Goal: Task Accomplishment & Management: Manage account settings

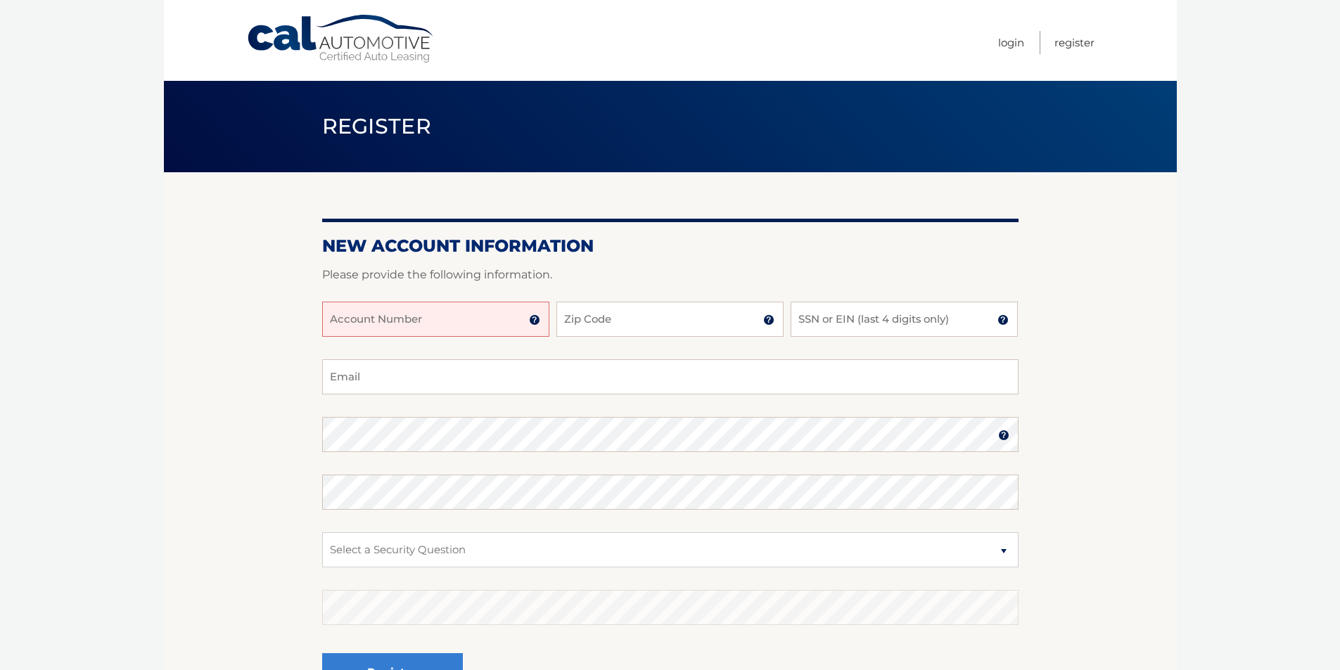
click at [486, 324] on input "Account Number" at bounding box center [435, 319] width 227 height 35
type input "44455982514"
click at [322, 653] on button "Register" at bounding box center [392, 672] width 141 height 39
click at [652, 323] on input "Zip Code" at bounding box center [669, 319] width 227 height 35
type input "07932"
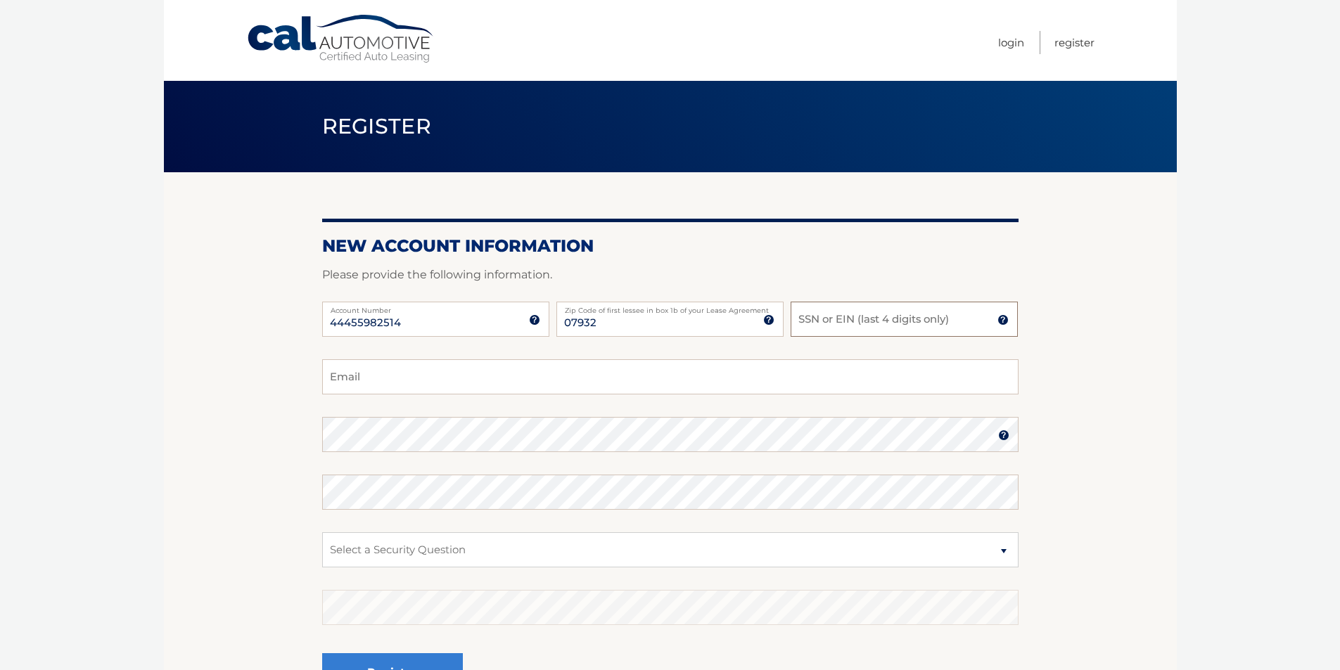
click at [842, 317] on input "SSN or EIN (last 4 digits only)" at bounding box center [904, 319] width 227 height 35
click at [874, 326] on input "SSN or EIN (last 4 digits only)" at bounding box center [904, 319] width 227 height 35
type input "2718"
click at [357, 372] on input "Email" at bounding box center [670, 376] width 696 height 35
type input "s.froio@atlasacon.com"
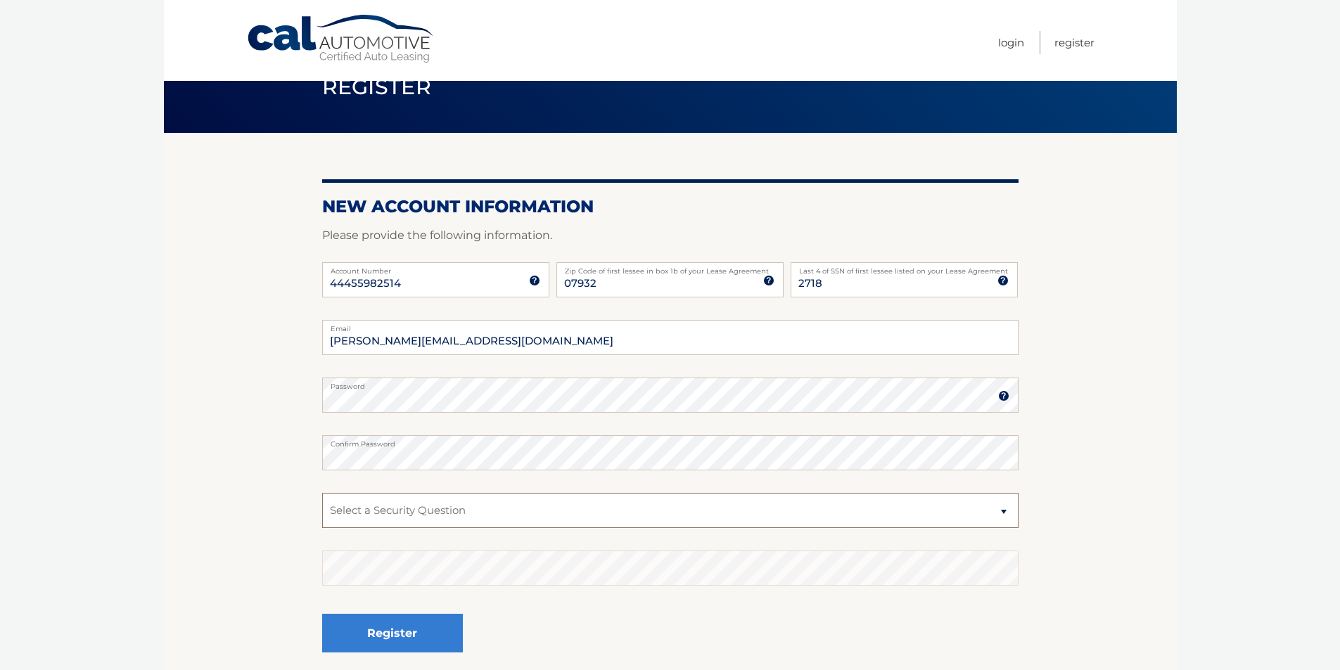
scroll to position [70, 0]
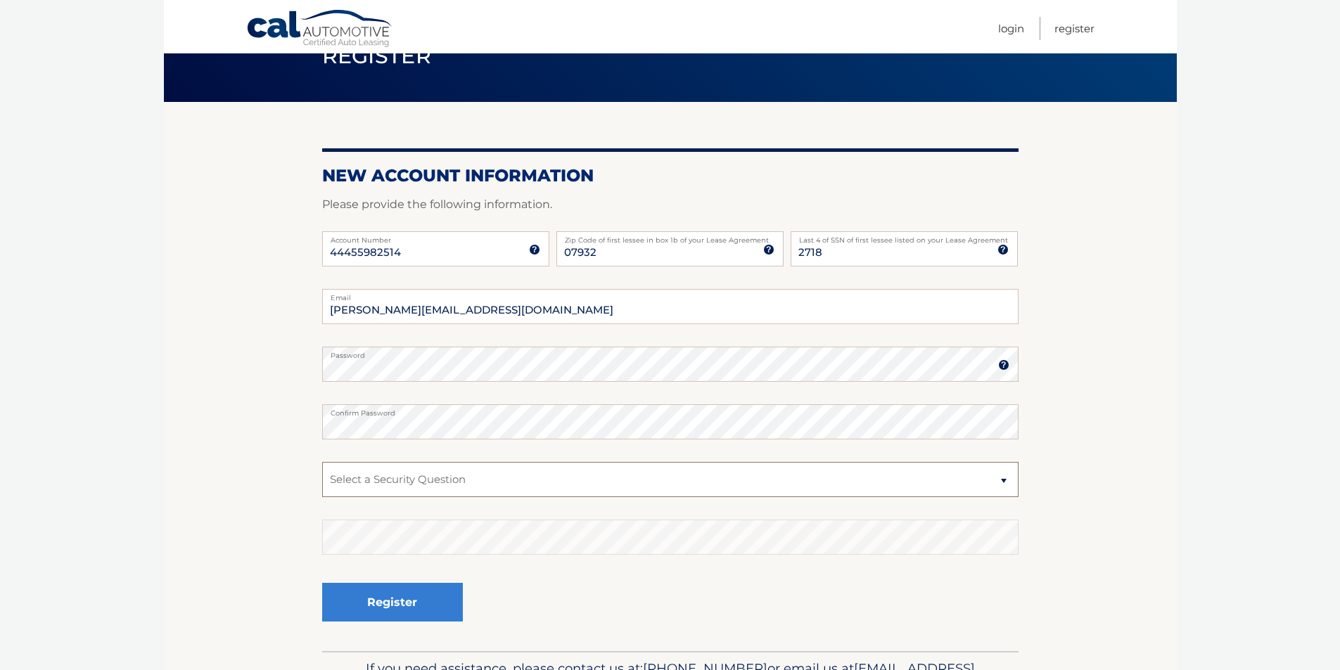
click at [519, 479] on select "Select a Security Question What was the name of your elementary school? What is…" at bounding box center [670, 479] width 696 height 35
select select "4"
click at [322, 462] on select "Select a Security Question What was the name of your elementary school? What is…" at bounding box center [670, 479] width 696 height 35
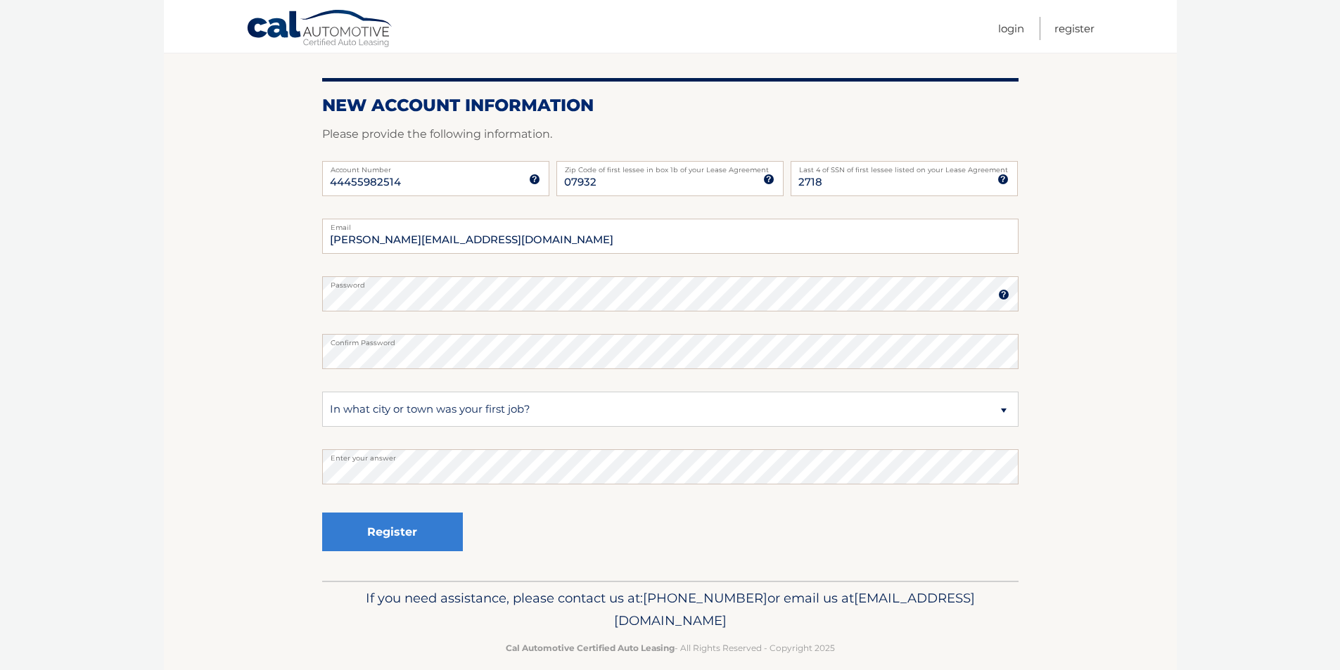
click at [1007, 294] on img at bounding box center [1003, 294] width 11 height 11
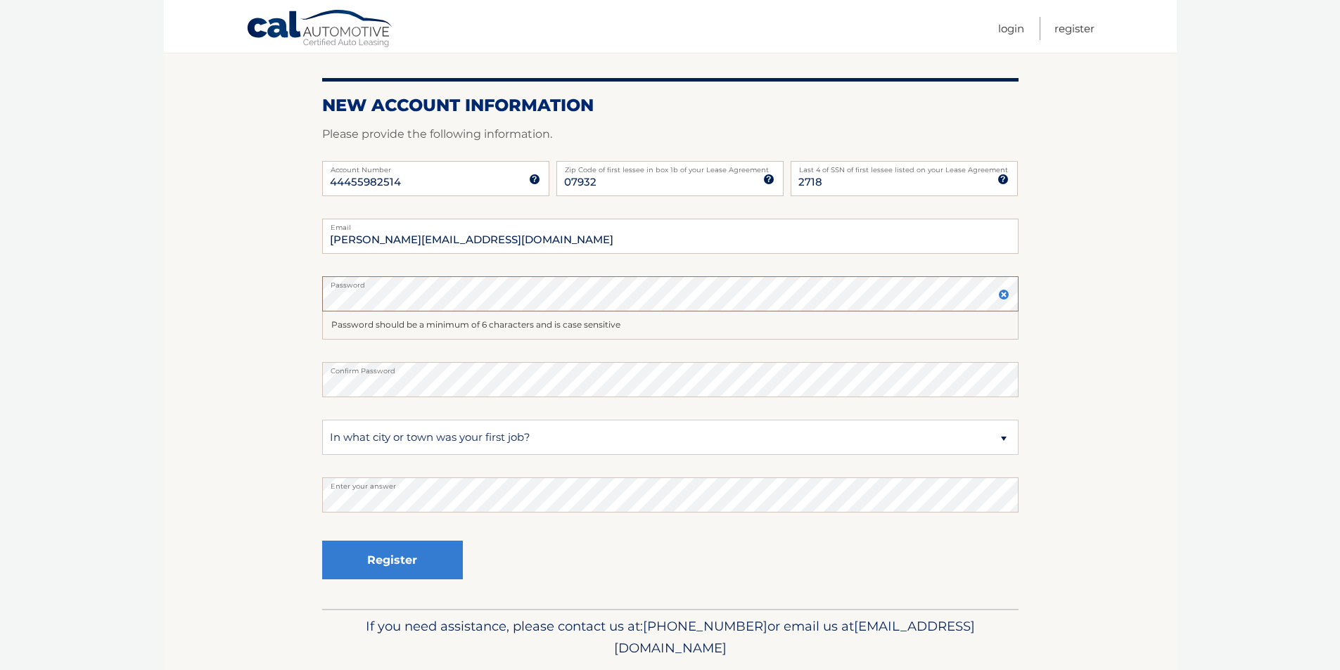
click at [284, 298] on section "New Account Information Please provide the following information. 44455982514 A…" at bounding box center [670, 321] width 1013 height 578
click at [396, 573] on button "Register" at bounding box center [392, 560] width 141 height 39
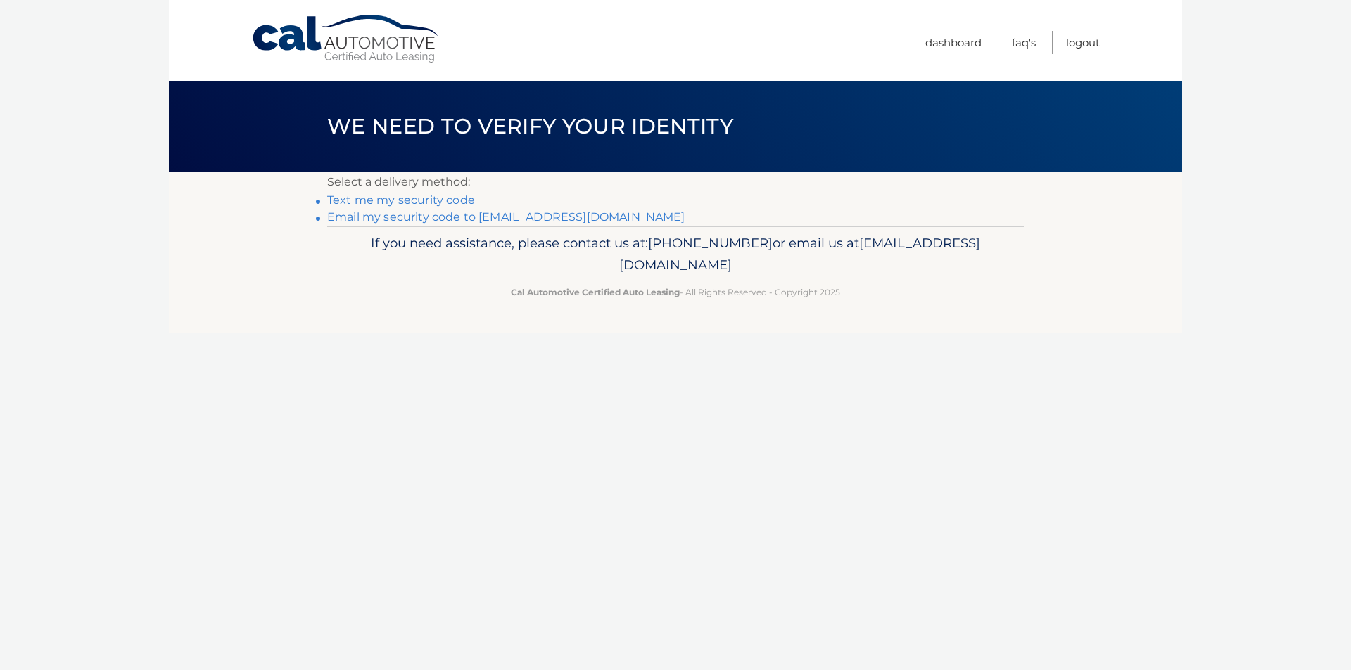
click at [436, 219] on link "Email my security code to [EMAIL_ADDRESS][DOMAIN_NAME]" at bounding box center [506, 216] width 358 height 13
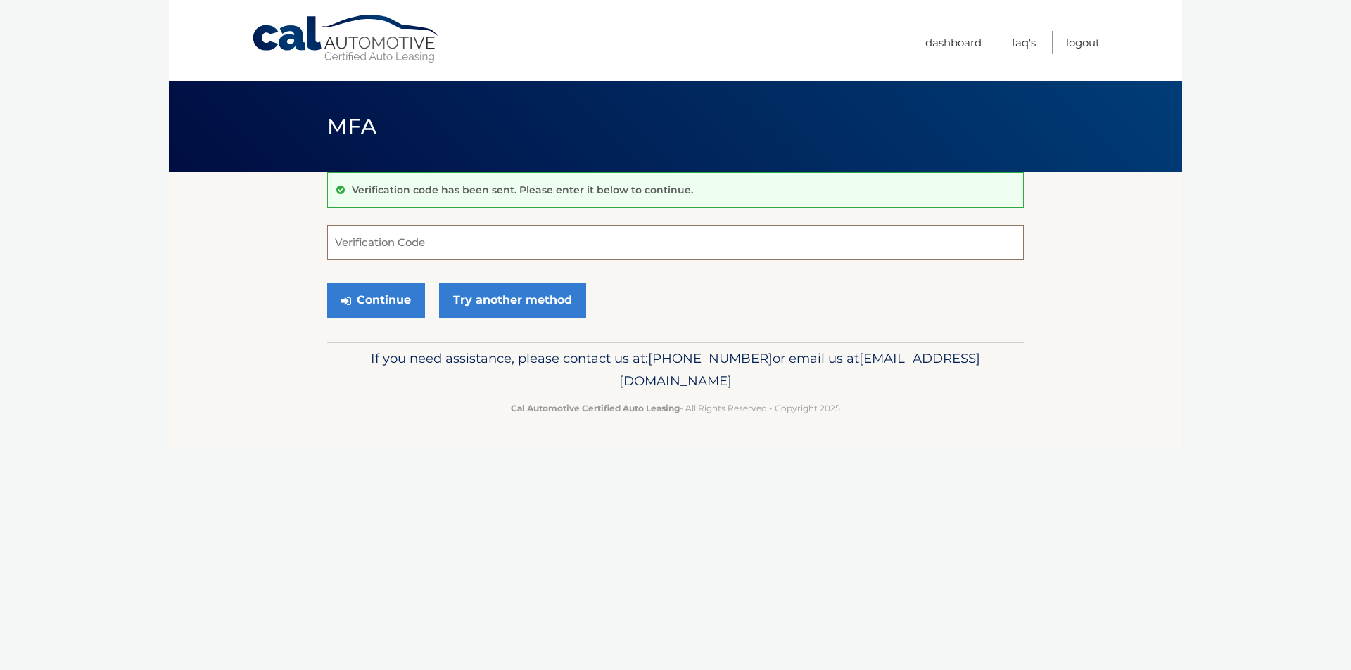
click at [417, 243] on input "Verification Code" at bounding box center [675, 242] width 696 height 35
click at [368, 250] on input "Verification Code" at bounding box center [675, 242] width 696 height 35
type input "847375"
click at [387, 290] on button "Continue" at bounding box center [376, 300] width 98 height 35
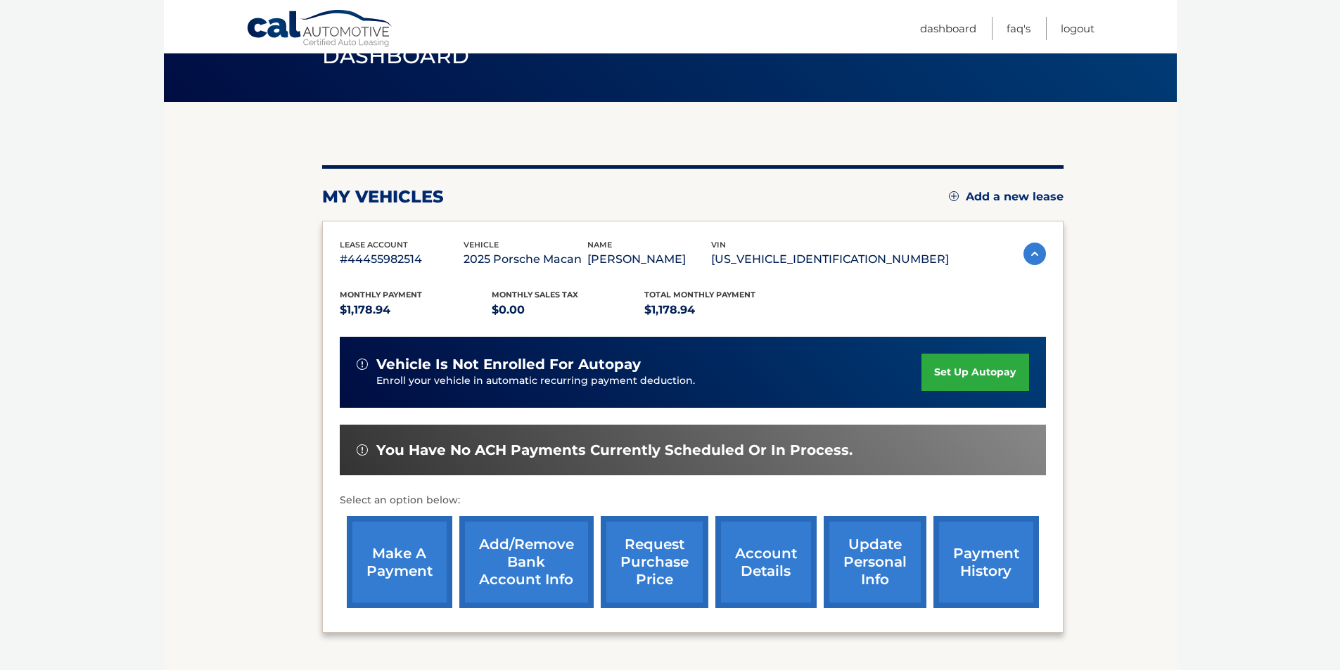
scroll to position [141, 0]
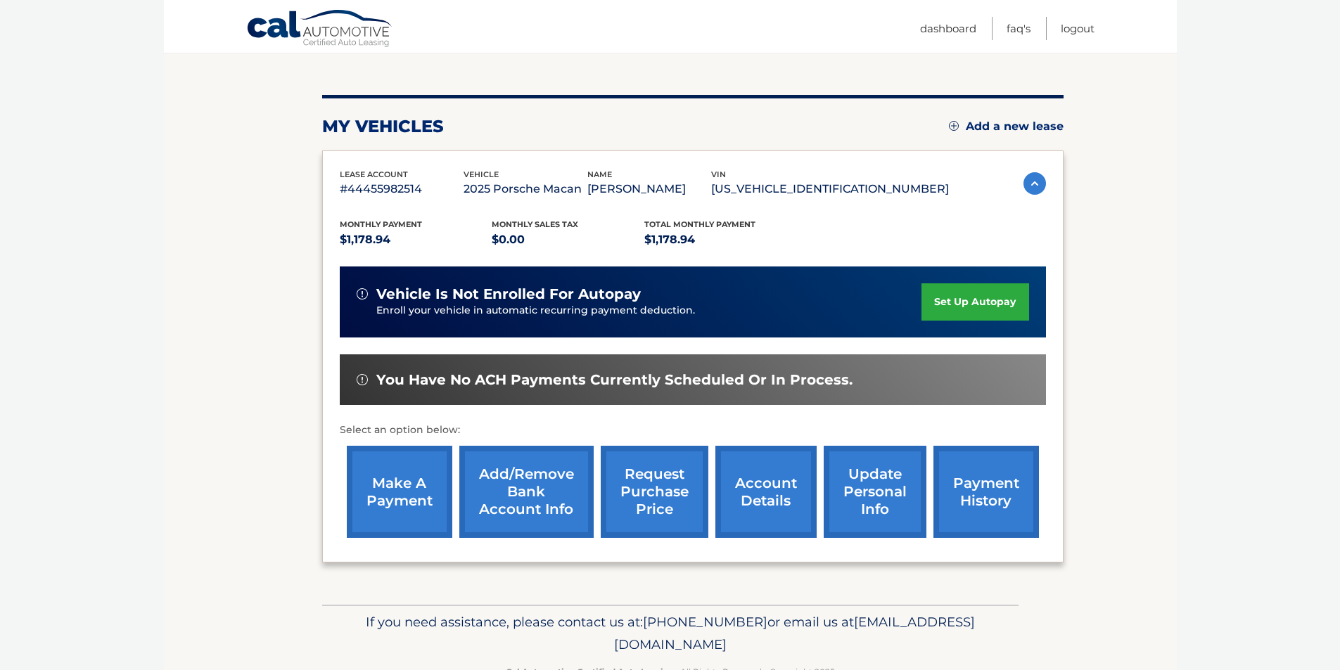
click at [544, 497] on link "Add/Remove bank account info" at bounding box center [526, 492] width 134 height 92
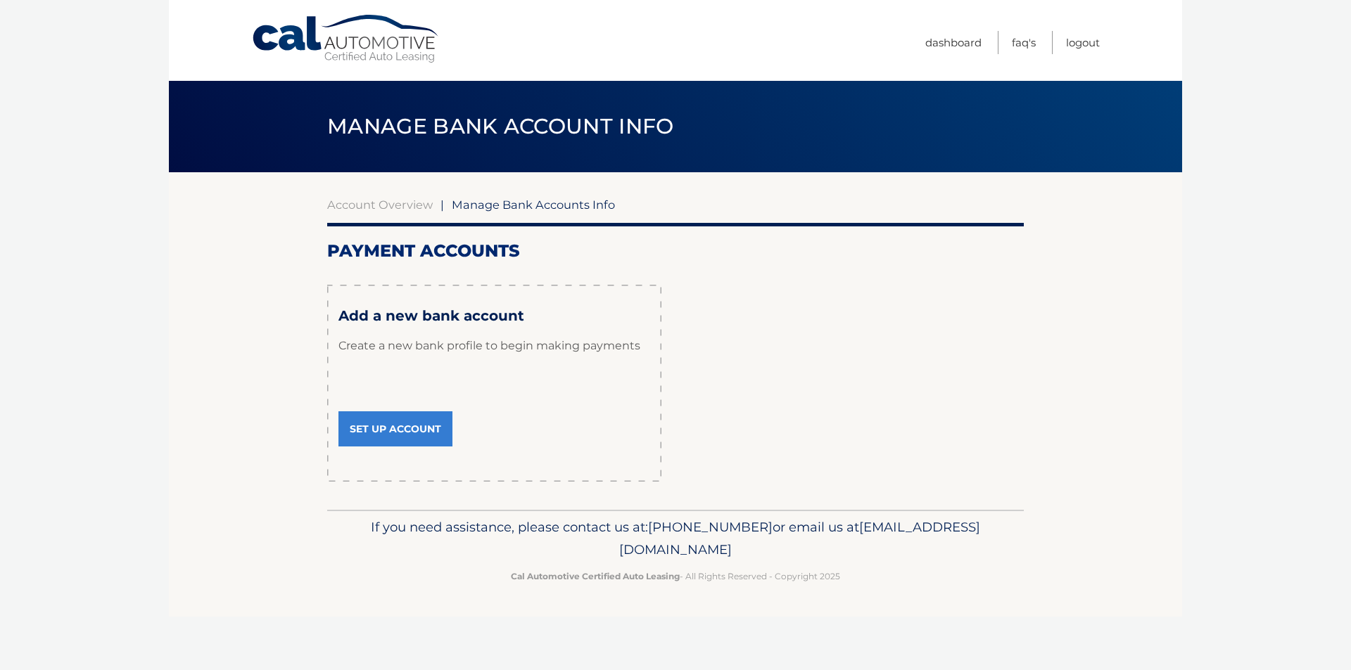
click at [414, 428] on link "Set Up Account" at bounding box center [395, 428] width 114 height 35
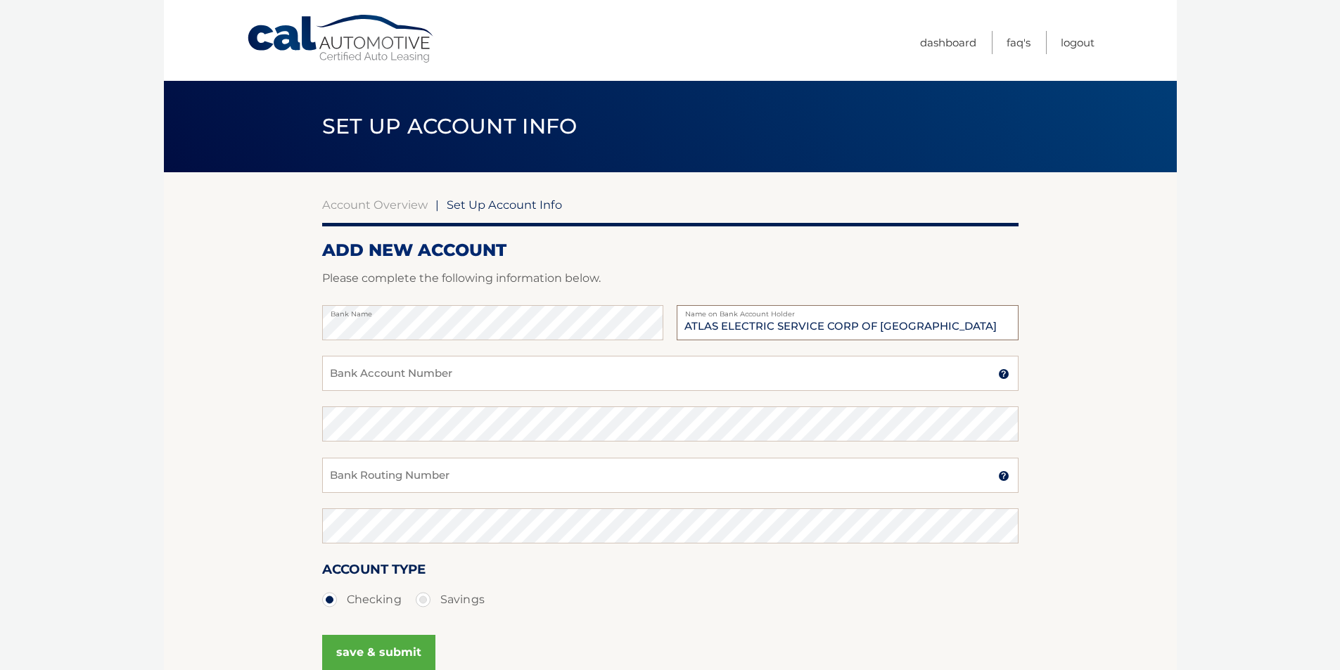
type input "ATLAS ELECTRIC SERVICE CORP OF [GEOGRAPHIC_DATA]"
click at [464, 378] on input "Bank Account Number" at bounding box center [670, 373] width 696 height 35
click at [464, 476] on input "Bank Routing Number" at bounding box center [670, 475] width 696 height 35
click at [428, 373] on input "Bank Account Number" at bounding box center [670, 373] width 696 height 35
click at [360, 474] on input "Bank Routing Number" at bounding box center [670, 475] width 696 height 35
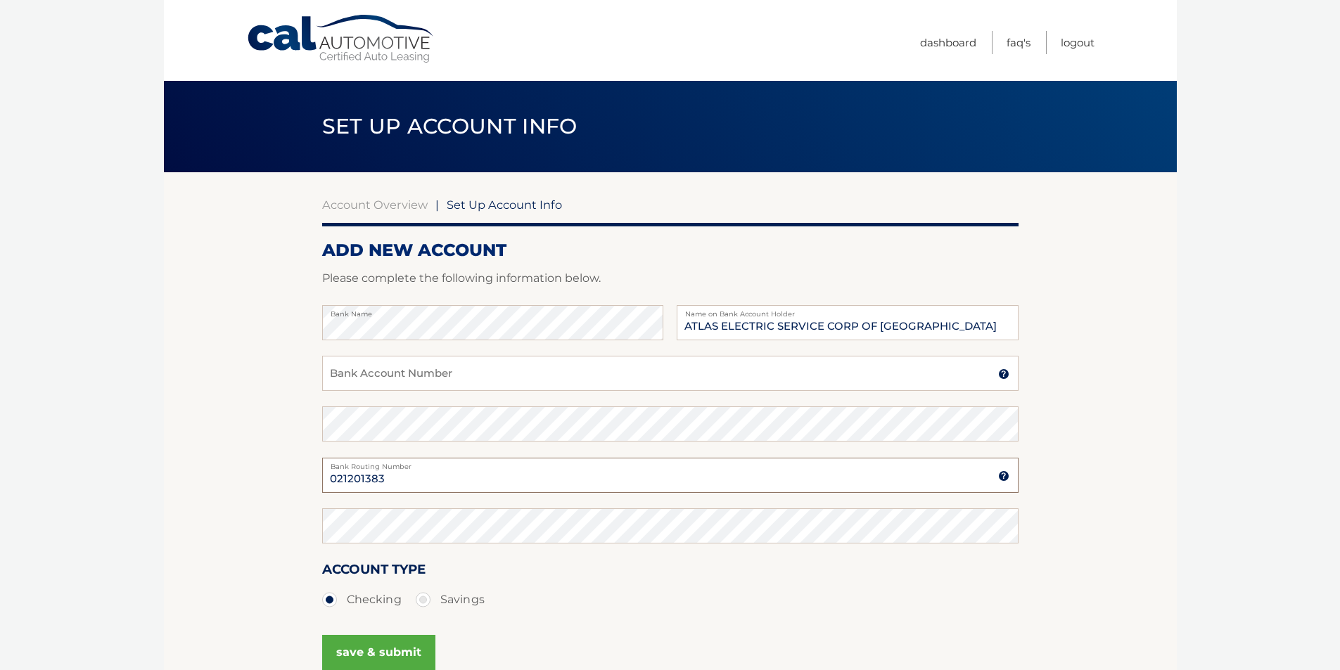
type input "021201383"
click at [393, 378] on input "Bank Account Number" at bounding box center [670, 373] width 696 height 35
type input "041049063"
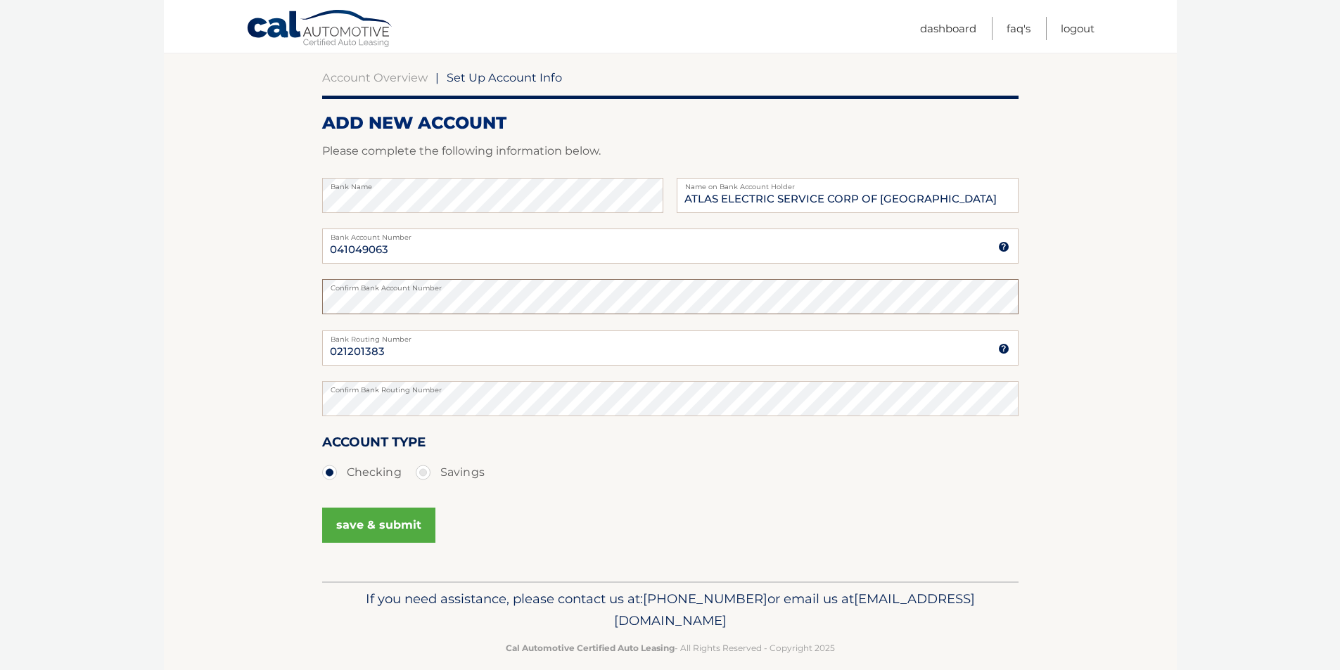
scroll to position [146, 0]
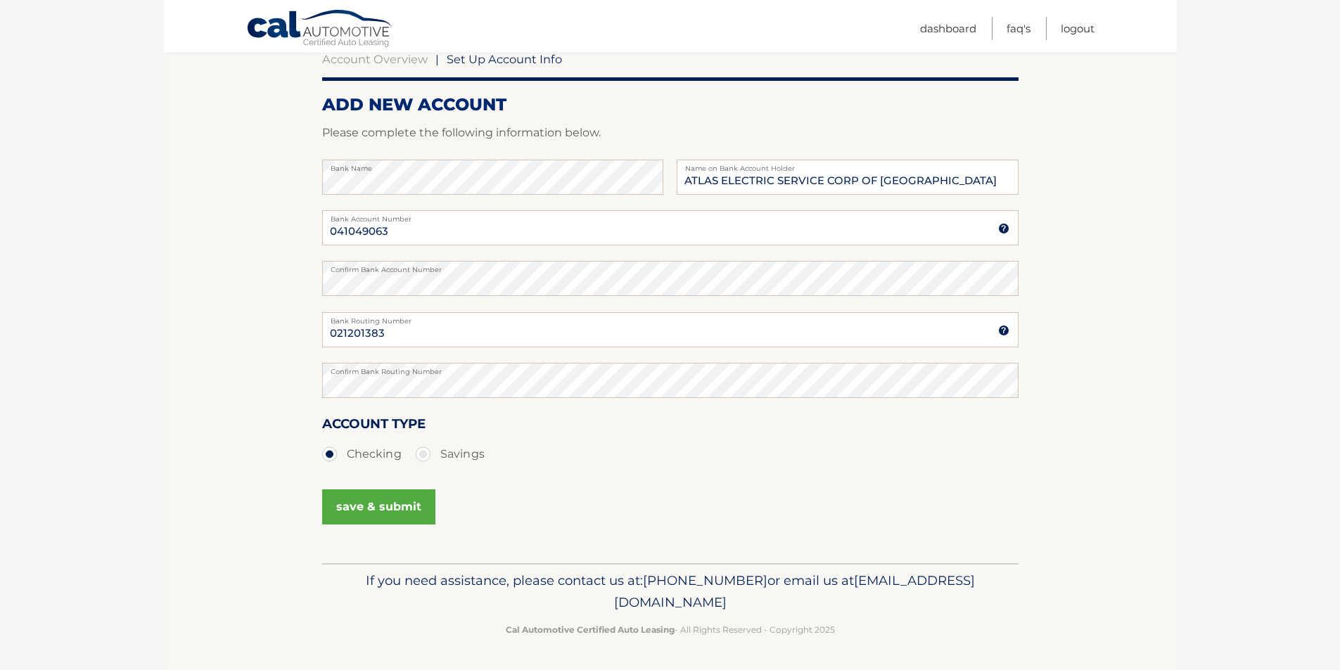
click at [385, 510] on button "save & submit" at bounding box center [378, 507] width 113 height 35
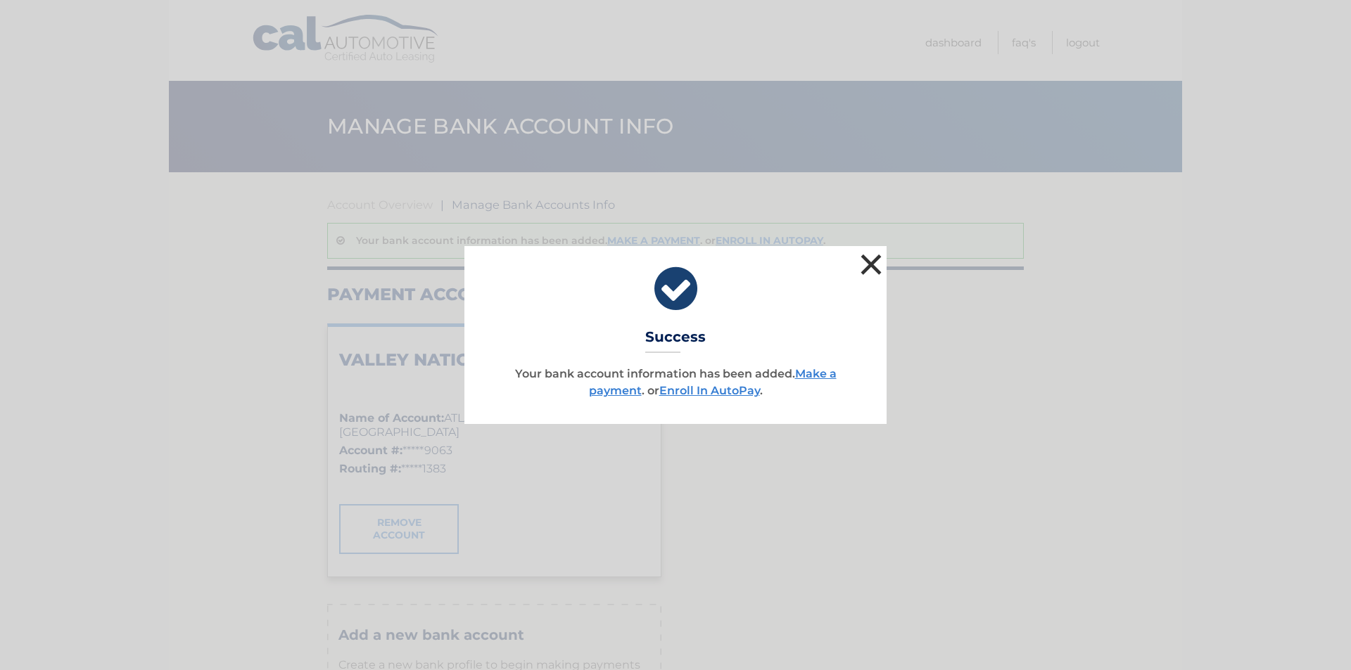
click at [874, 266] on button "×" at bounding box center [871, 264] width 28 height 28
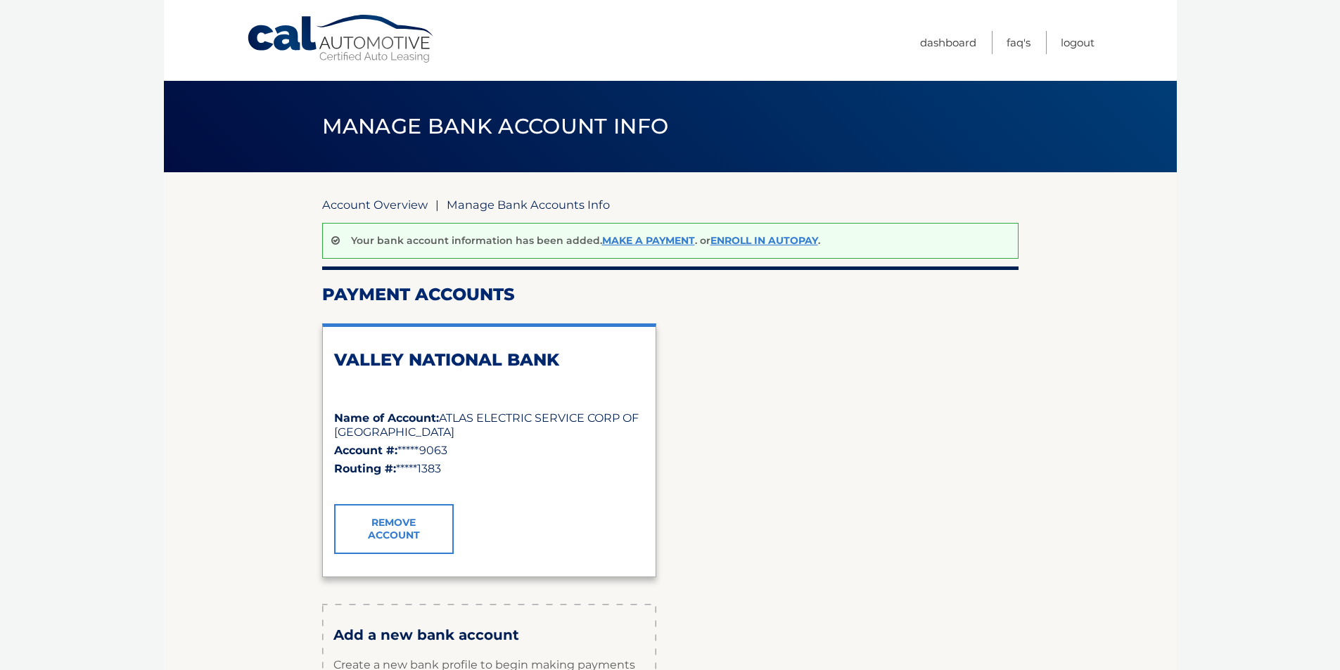
click at [393, 205] on link "Account Overview" at bounding box center [375, 205] width 106 height 14
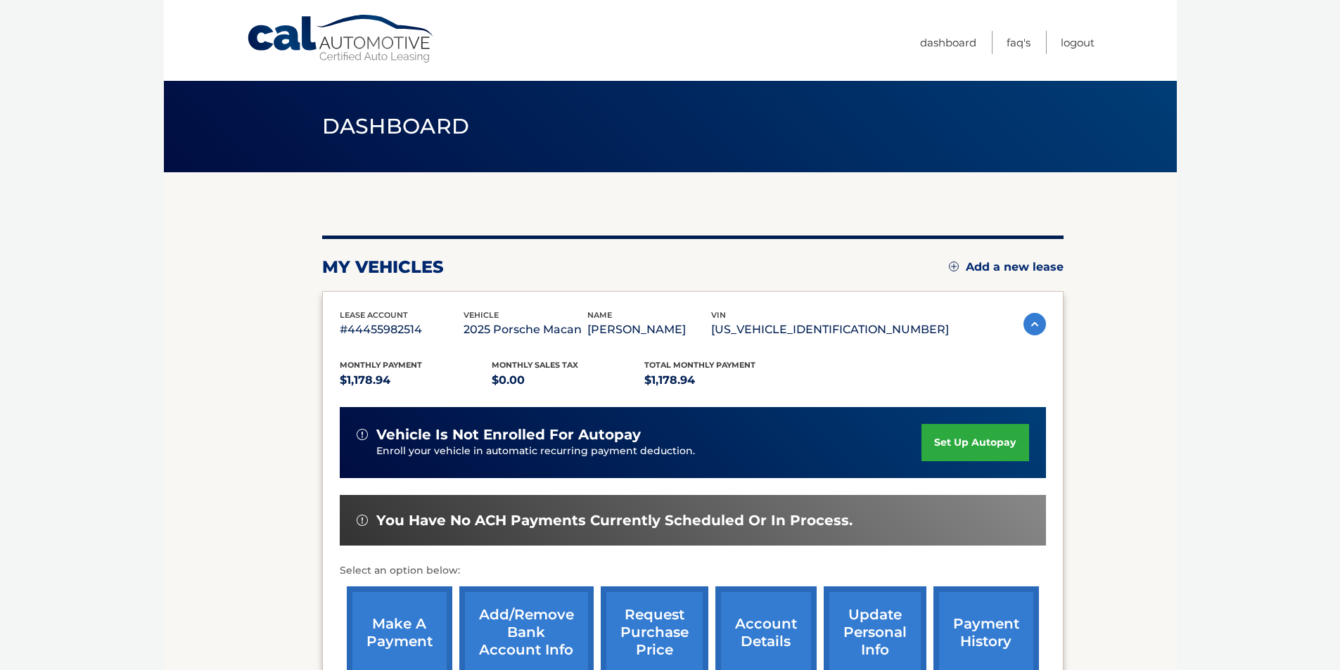
scroll to position [70, 0]
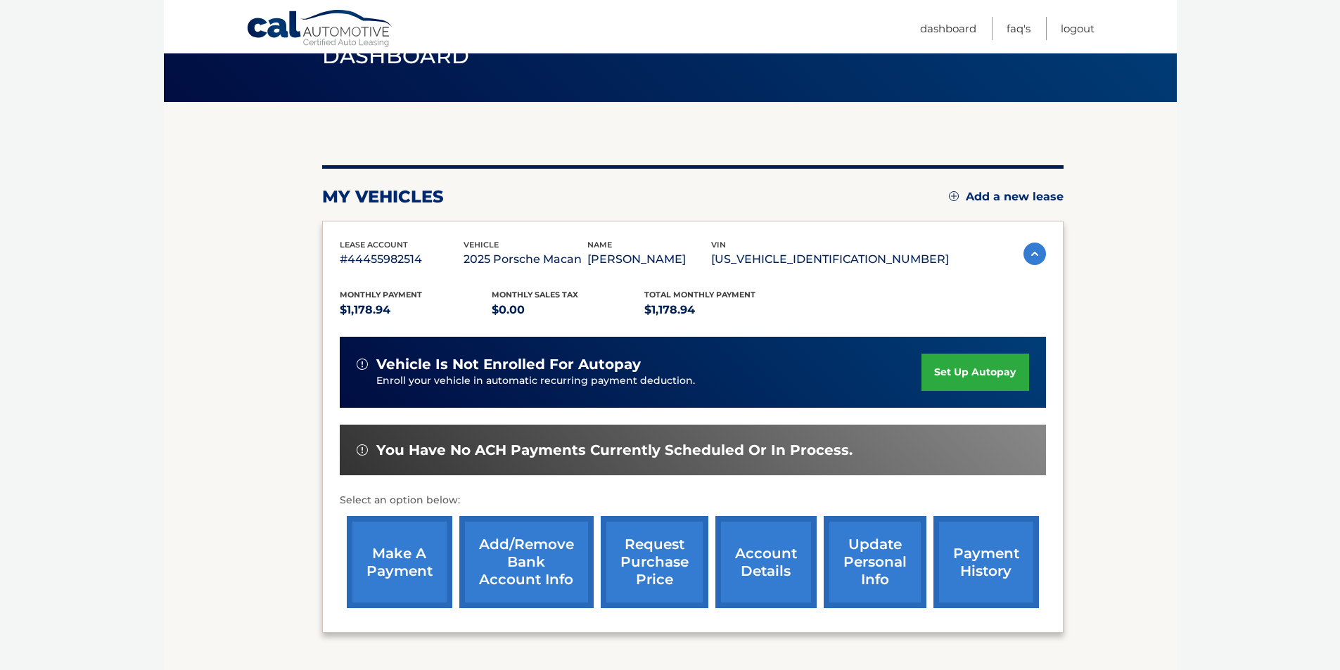
click at [419, 560] on link "make a payment" at bounding box center [400, 562] width 106 height 92
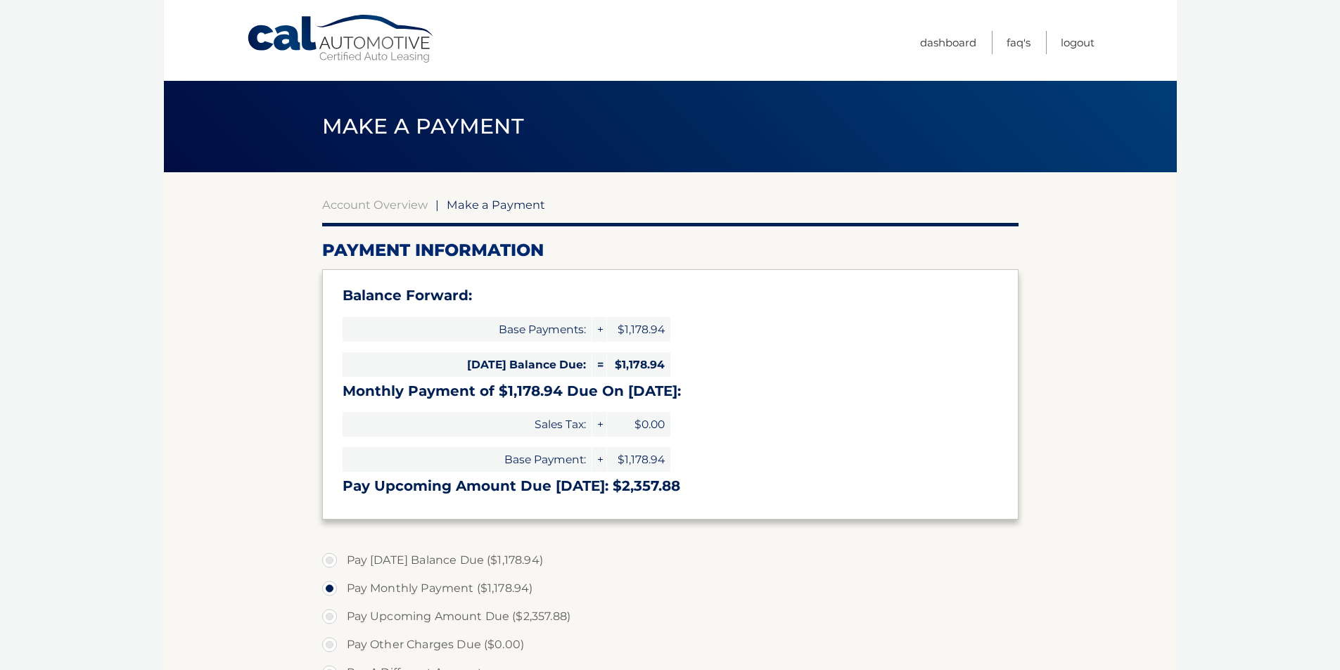
select select "OWY4MGYzODctOTAxNi00YzE5LTk0YTAtZTU3ODIzNWRlZTMx"
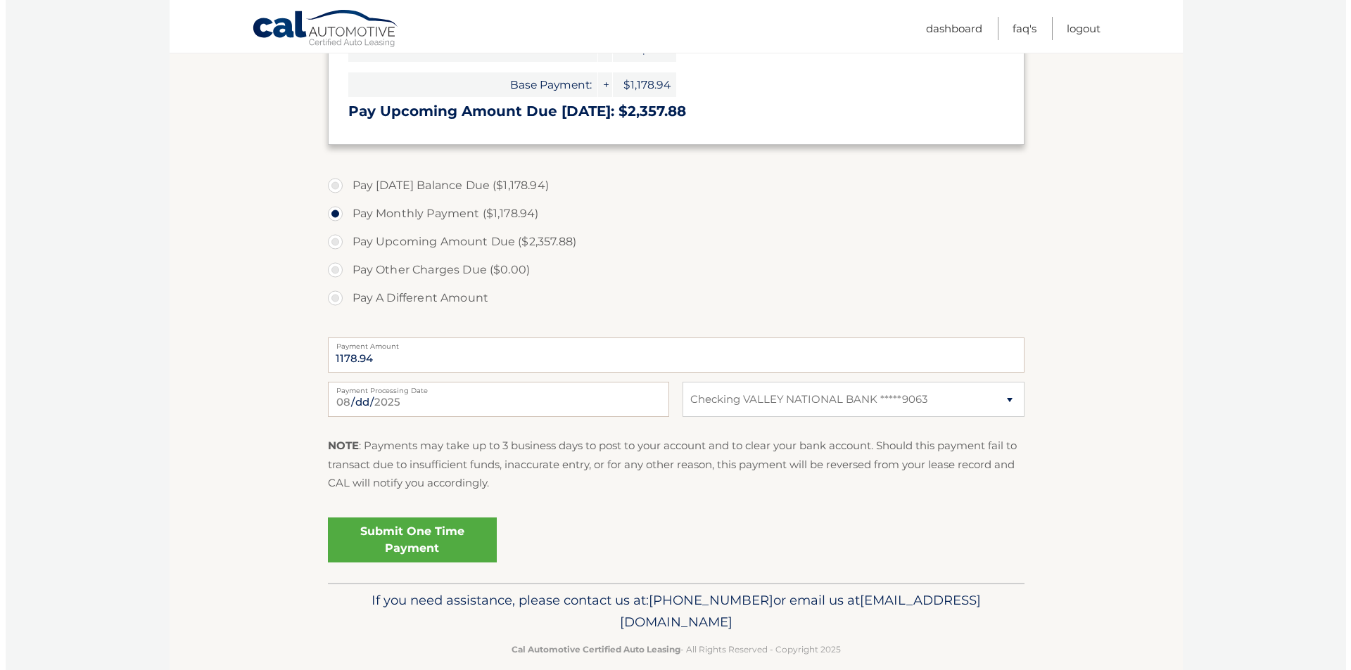
scroll to position [395, 0]
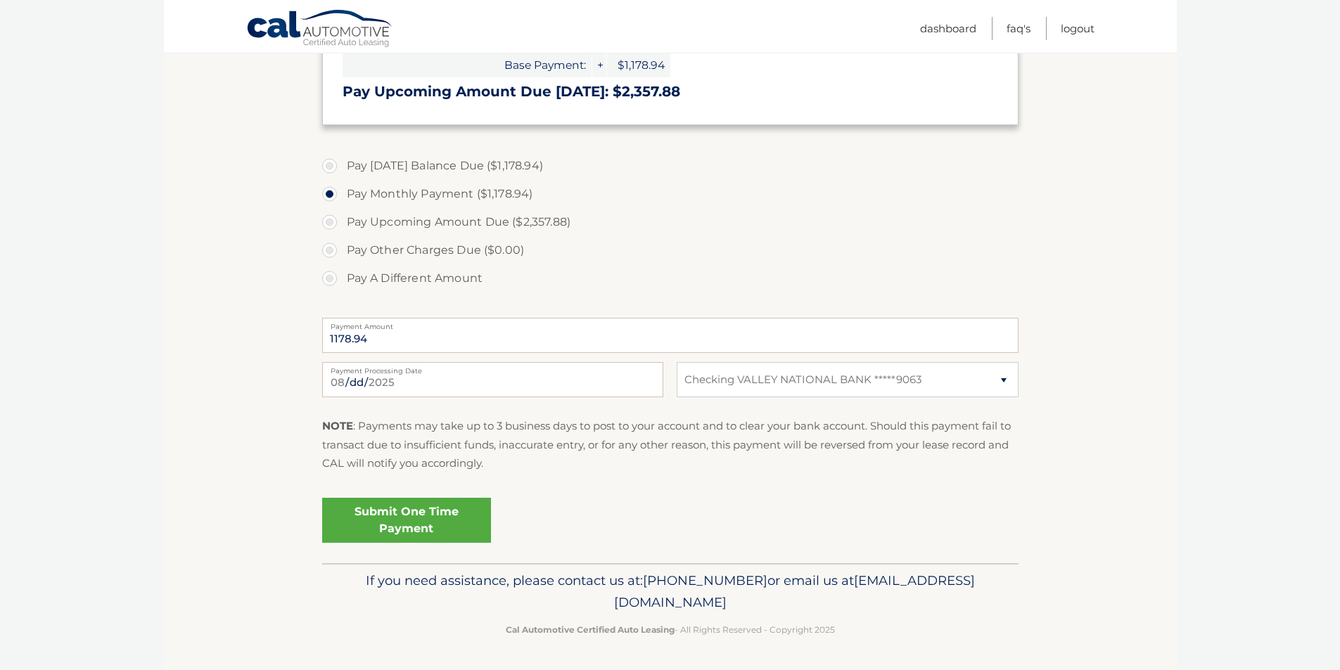
click at [411, 517] on link "Submit One Time Payment" at bounding box center [406, 520] width 169 height 45
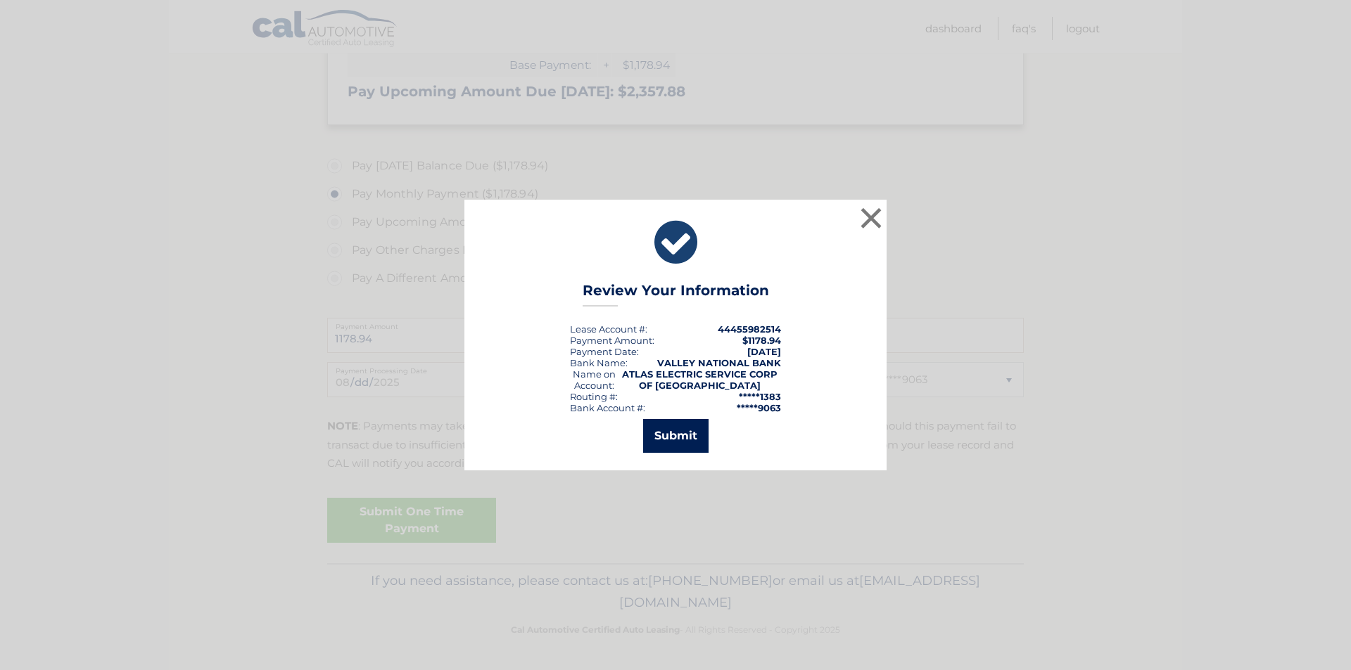
click at [679, 441] on button "Submit" at bounding box center [675, 436] width 65 height 34
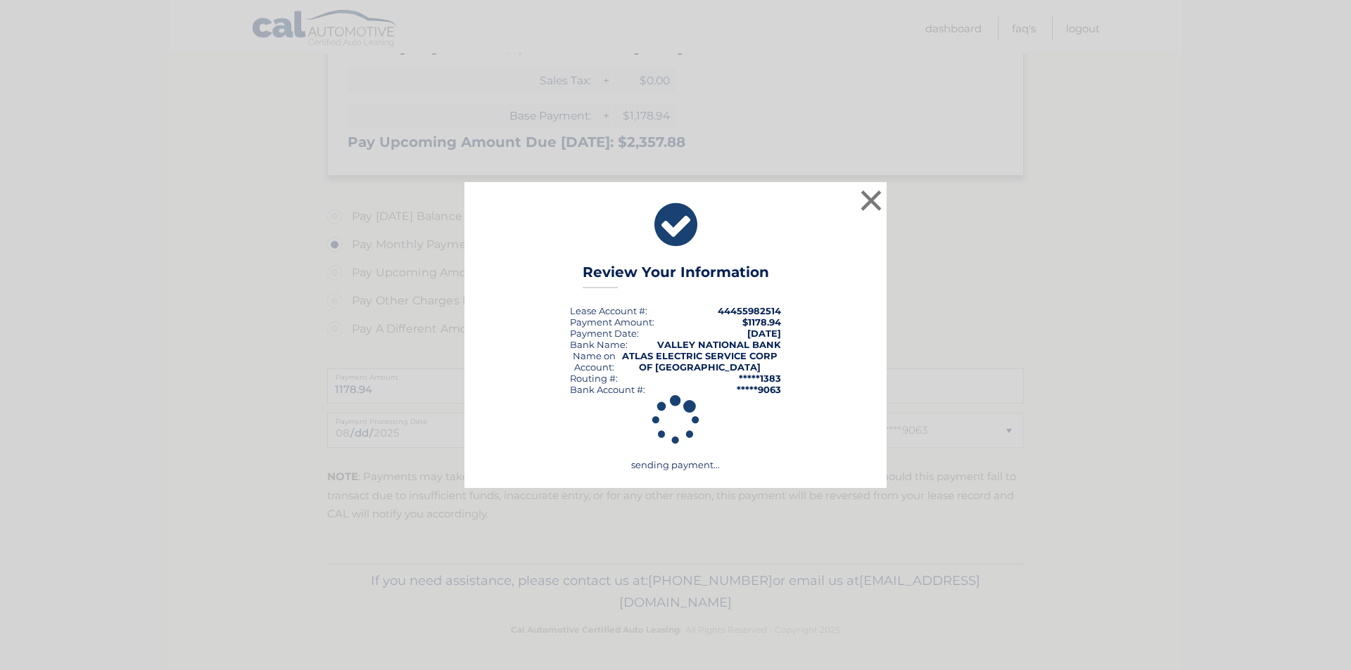
scroll to position [344, 0]
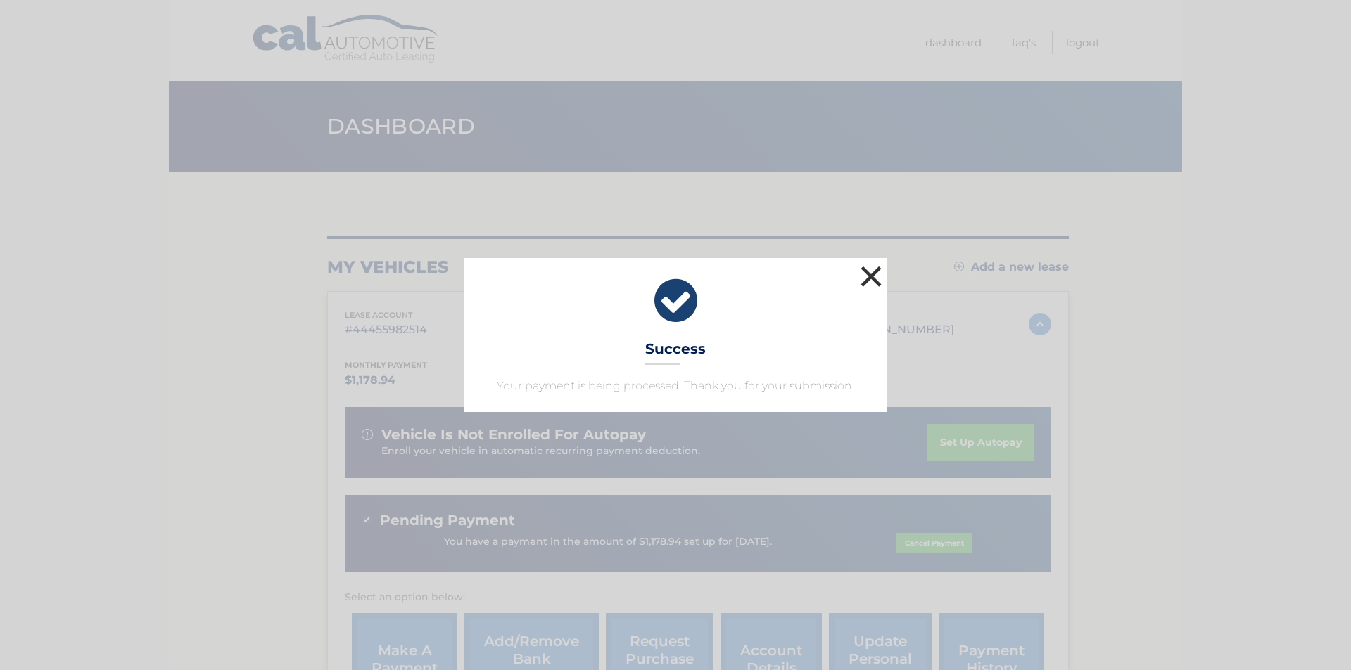
click at [868, 268] on button "×" at bounding box center [871, 276] width 28 height 28
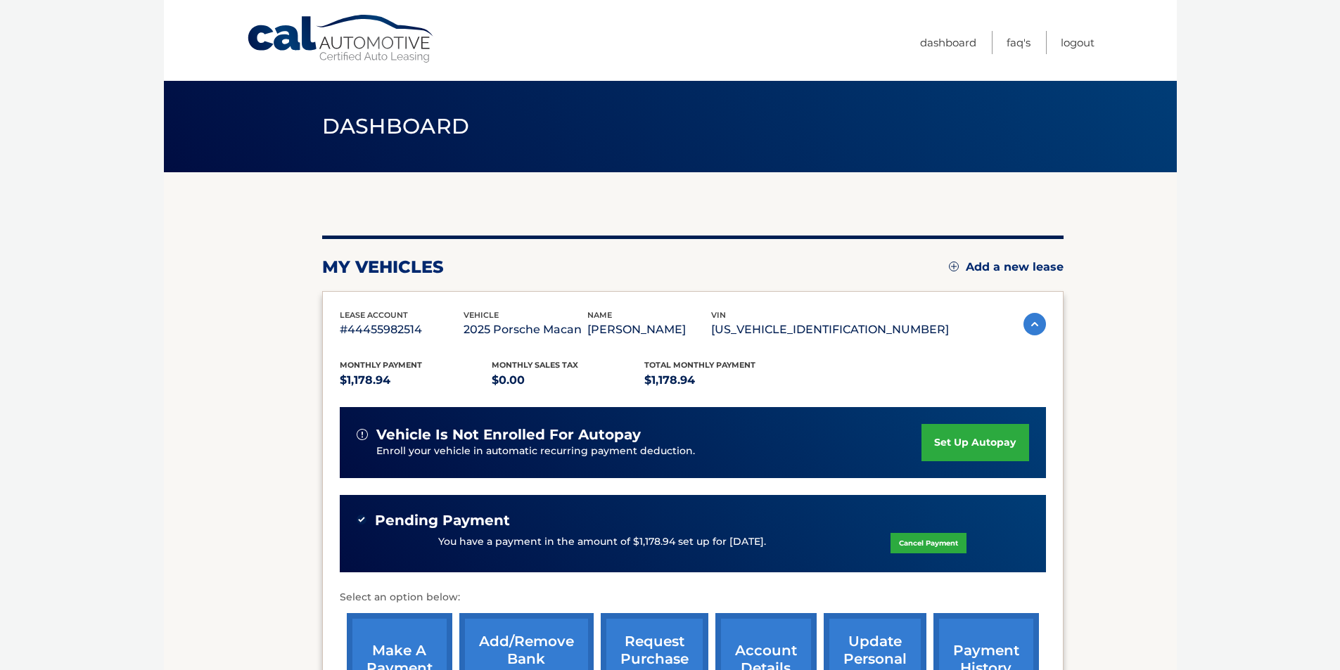
click at [605, 540] on p "You have a payment in the amount of $1,178.94 set up for 8/27/2025." at bounding box center [602, 542] width 328 height 15
click at [364, 521] on img at bounding box center [362, 520] width 10 height 10
click at [1025, 323] on img at bounding box center [1034, 324] width 23 height 23
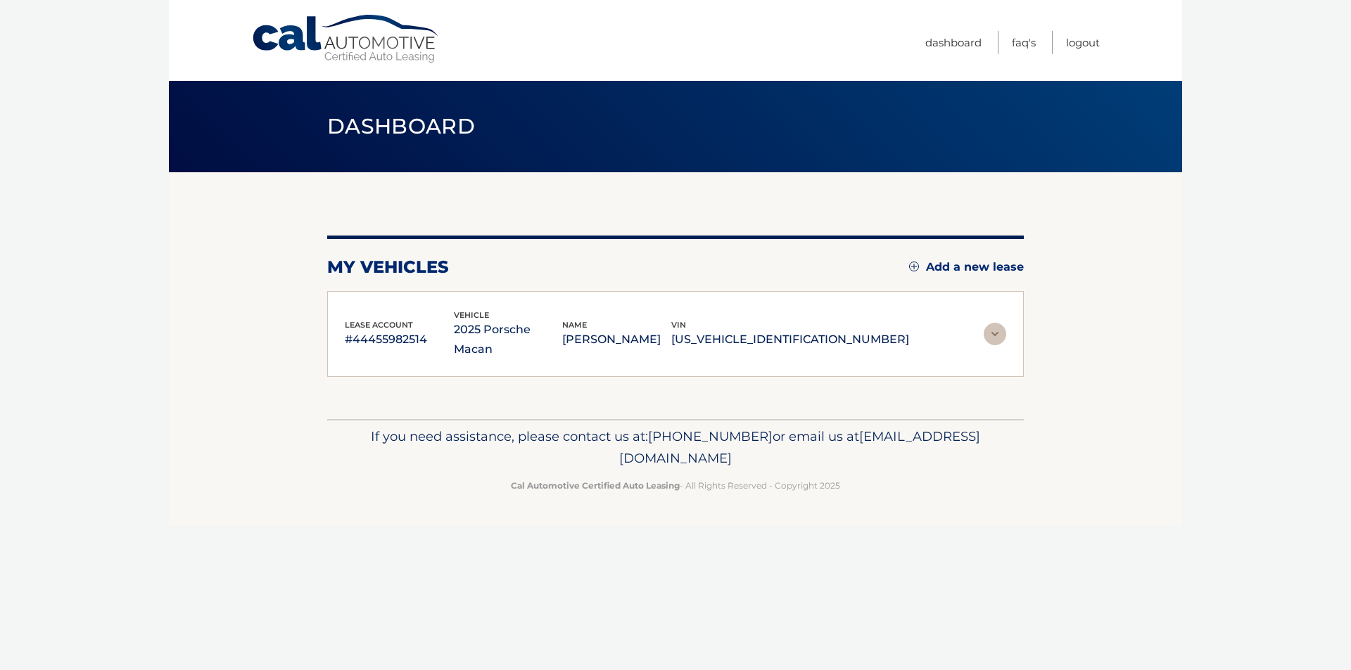
click at [1003, 323] on img at bounding box center [994, 334] width 23 height 23
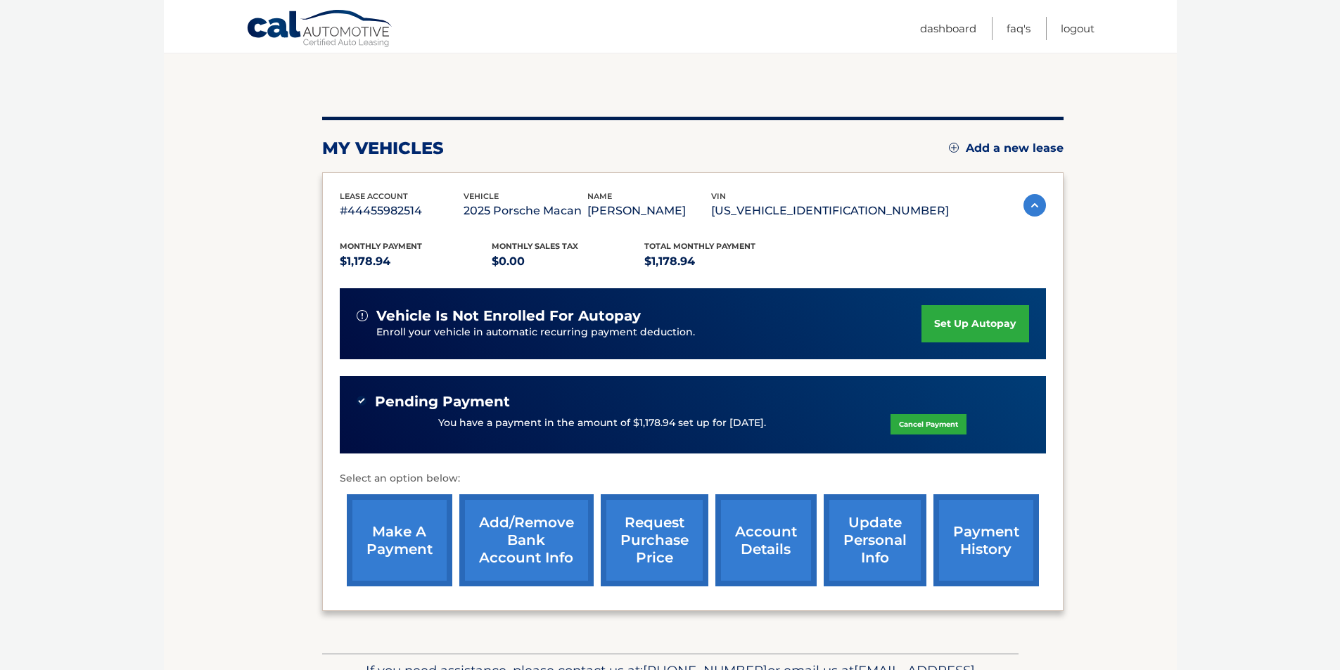
scroll to position [141, 0]
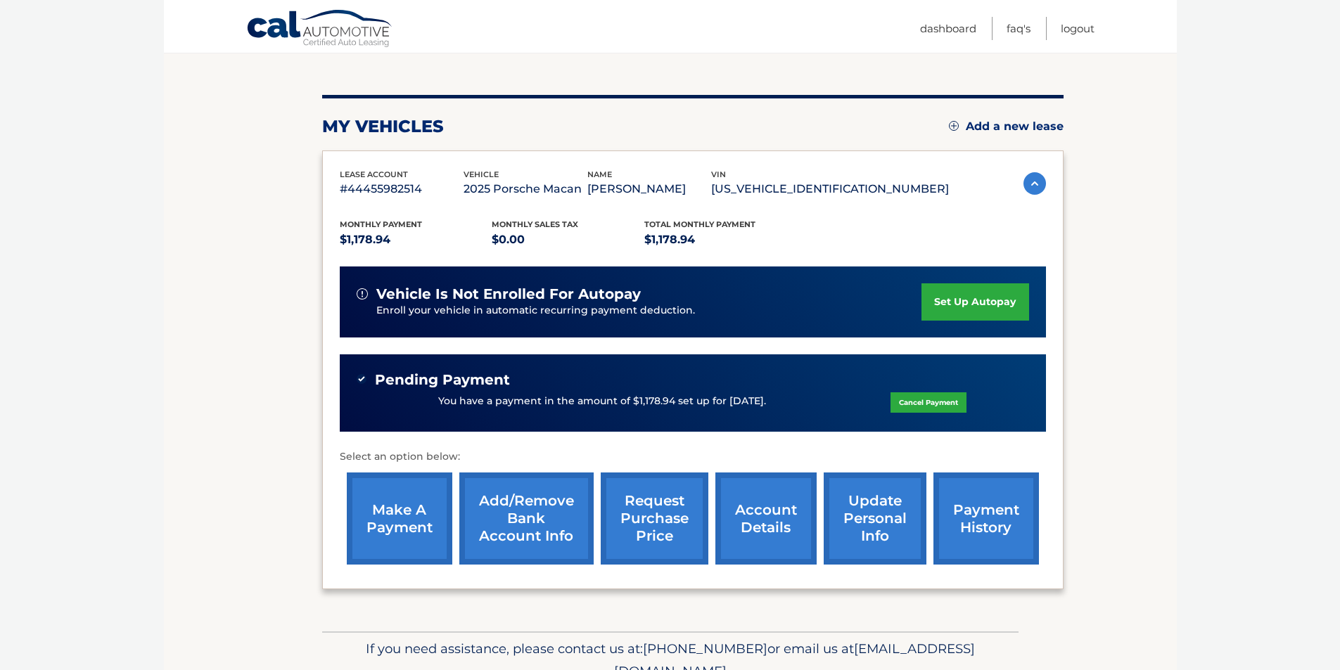
click at [1006, 543] on link "payment history" at bounding box center [986, 519] width 106 height 92
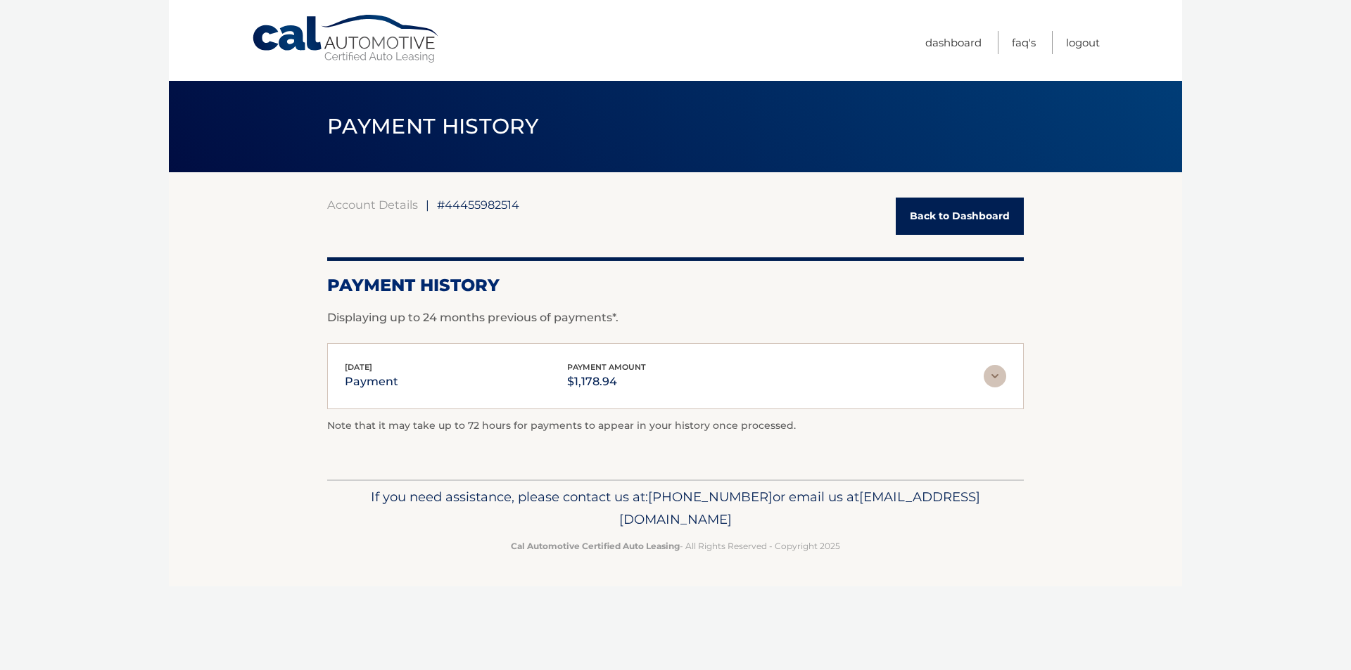
click at [948, 215] on link "Back to Dashboard" at bounding box center [959, 216] width 128 height 37
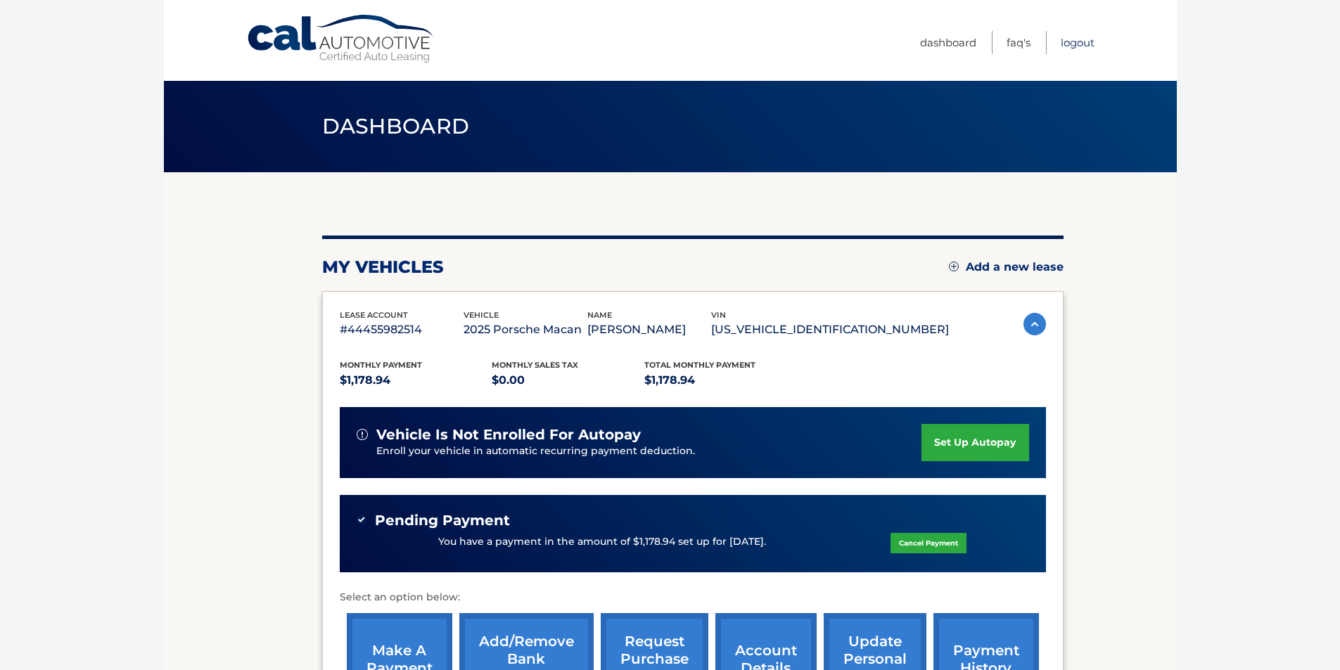
click at [1068, 42] on link "Logout" at bounding box center [1078, 42] width 34 height 23
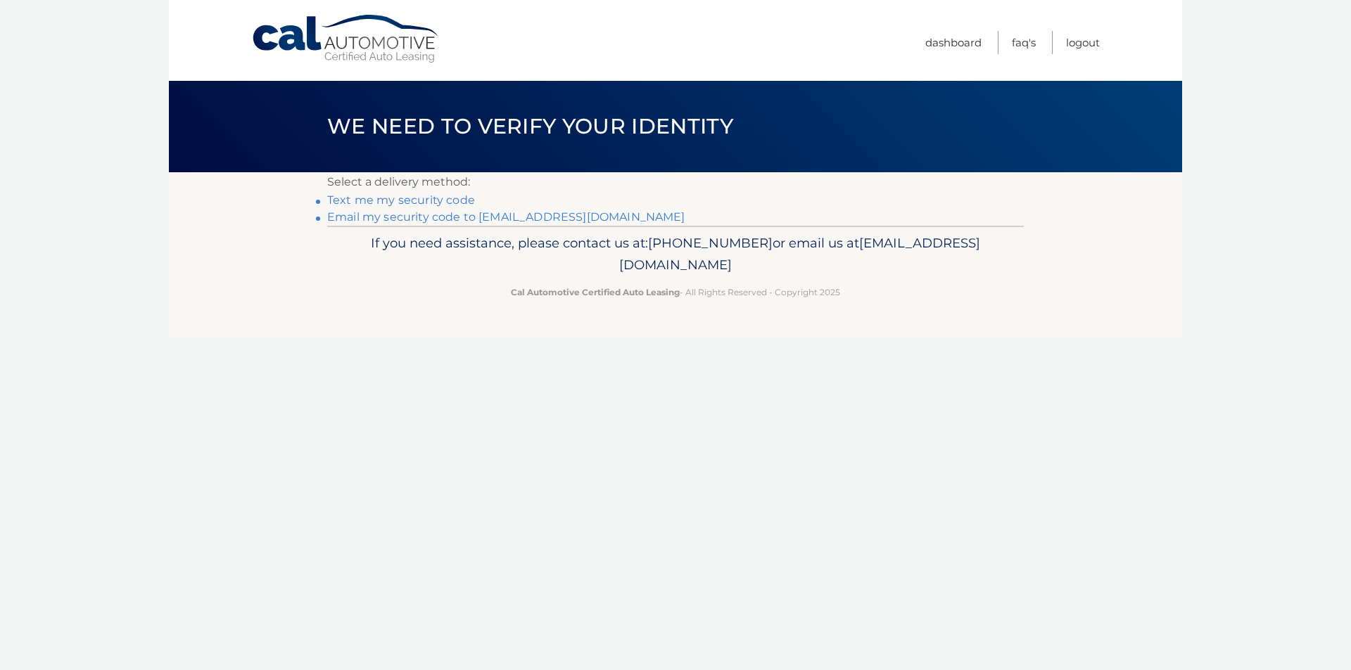
click at [429, 199] on link "Text me my security code" at bounding box center [401, 199] width 148 height 13
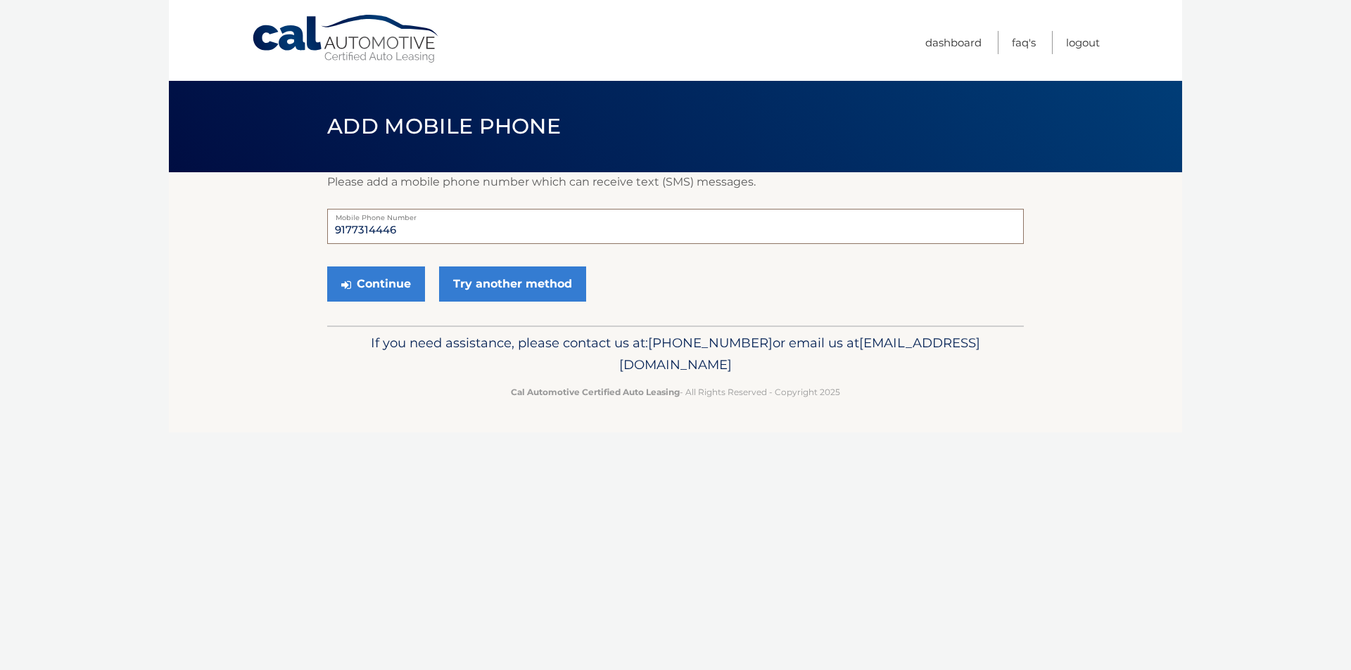
drag, startPoint x: 431, startPoint y: 237, endPoint x: 267, endPoint y: 221, distance: 164.7
click at [267, 221] on section "Please add a mobile phone number which can receive text (SMS) messages. 9177314…" at bounding box center [675, 248] width 1013 height 153
type input "2"
type input "2014631840"
click at [327, 267] on button "Continue" at bounding box center [376, 284] width 98 height 35
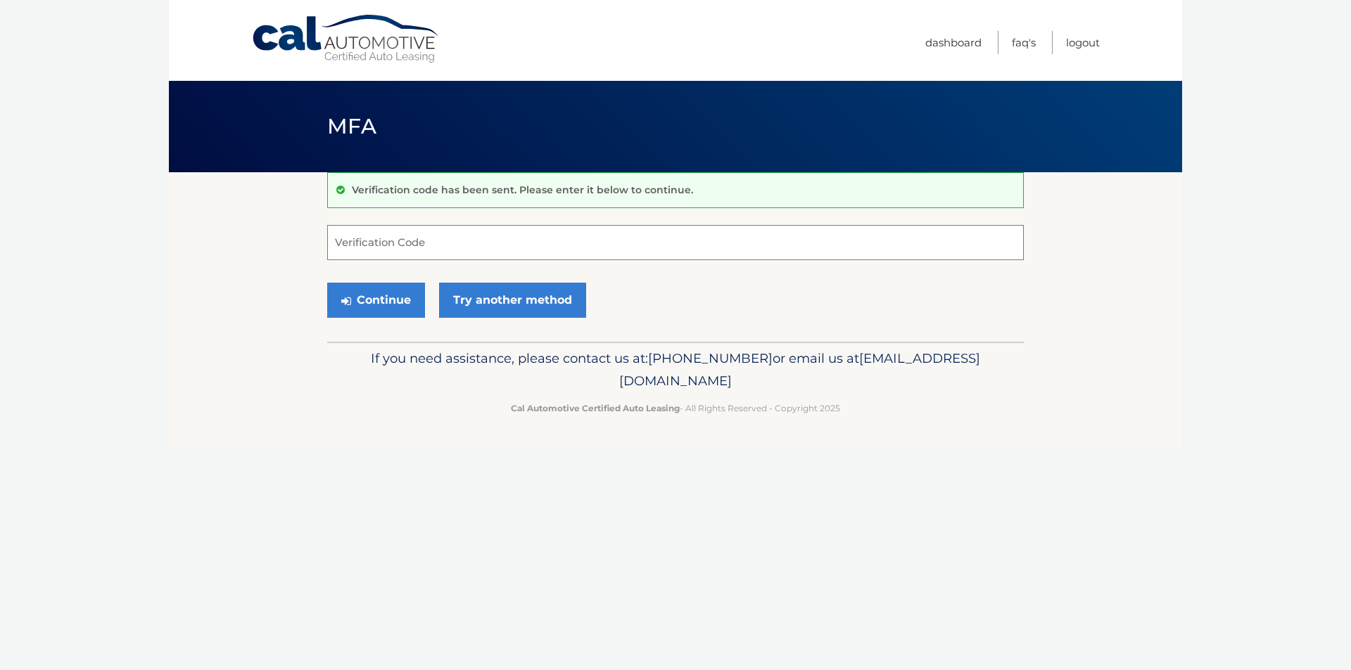
click at [367, 246] on input "Verification Code" at bounding box center [675, 242] width 696 height 35
type input "636957"
click at [398, 301] on button "Continue" at bounding box center [376, 300] width 98 height 35
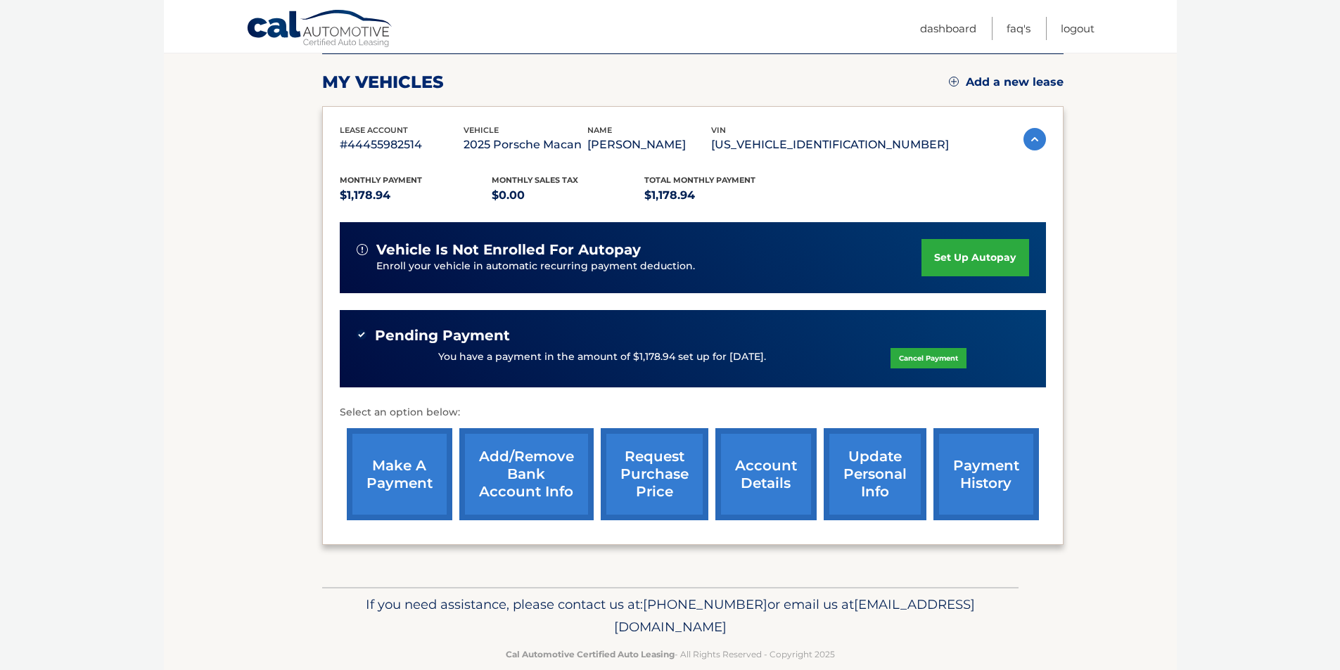
scroll to position [209, 0]
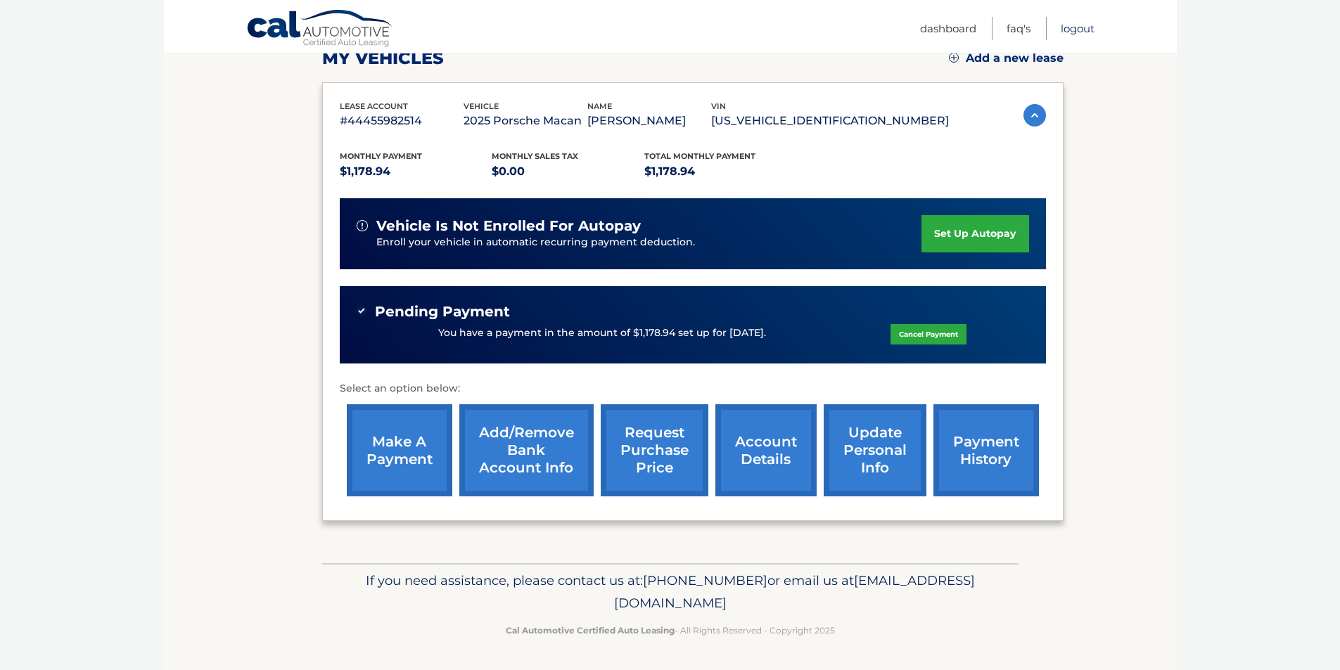
click at [1082, 28] on link "Logout" at bounding box center [1078, 28] width 34 height 23
